Goal: Information Seeking & Learning: Learn about a topic

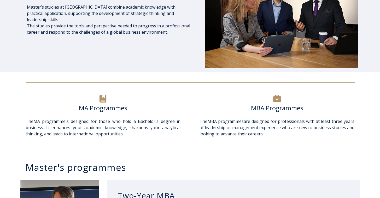
scroll to position [156, 0]
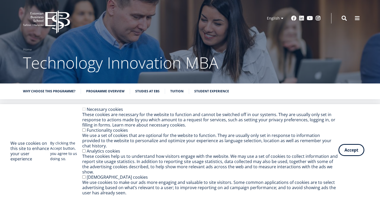
click at [356, 156] on button "Accept" at bounding box center [352, 150] width 26 height 12
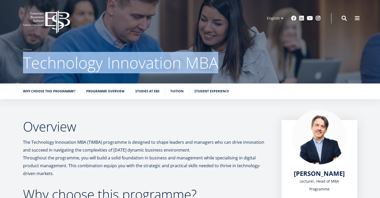
drag, startPoint x: 222, startPoint y: 67, endPoint x: 24, endPoint y: 61, distance: 198.0
click at [24, 61] on h1 "Technology Innovation MBA" at bounding box center [190, 62] width 335 height 21
copy span "Technology Innovation MBA"
